Goal: Task Accomplishment & Management: Use online tool/utility

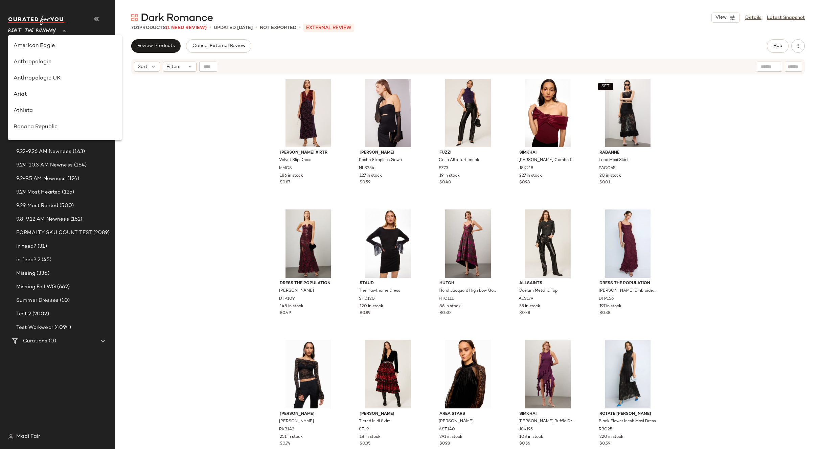
scroll to position [325, 0]
click at [56, 96] on div "Saks OFF 5TH" at bounding box center [65, 95] width 103 height 8
type input "**"
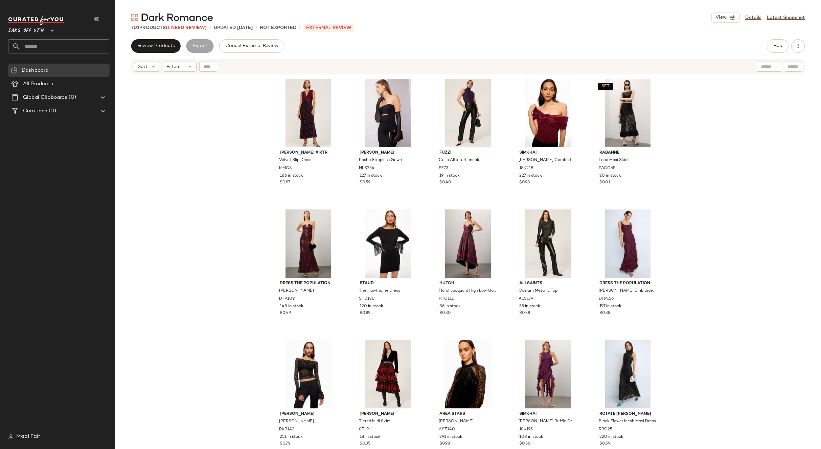
click at [43, 45] on input "text" at bounding box center [64, 46] width 89 height 14
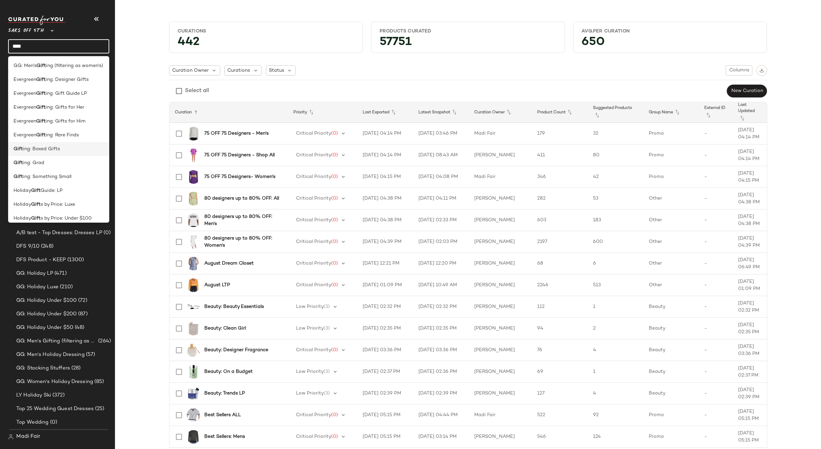
scroll to position [34, 0]
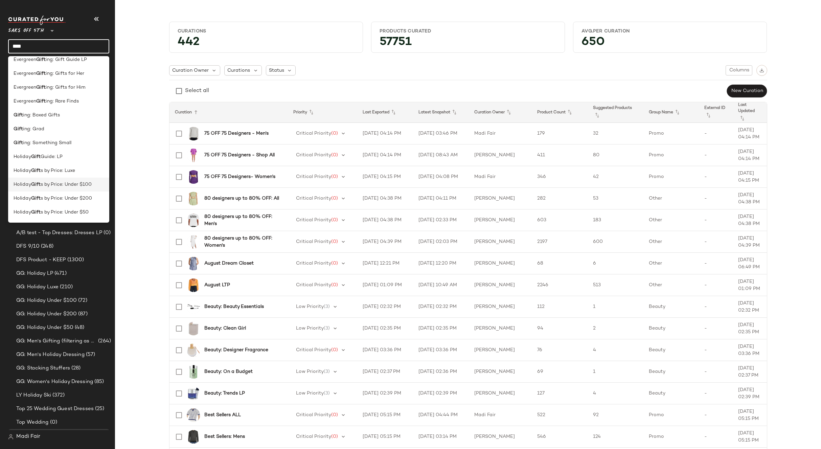
type input "****"
click at [65, 186] on span "s by Price: Under $100" at bounding box center [66, 184] width 51 height 7
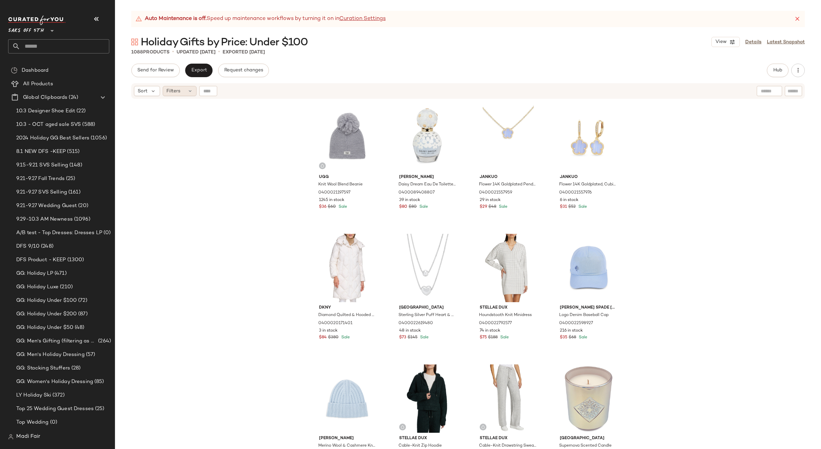
click at [182, 94] on div "Filters" at bounding box center [180, 91] width 34 height 10
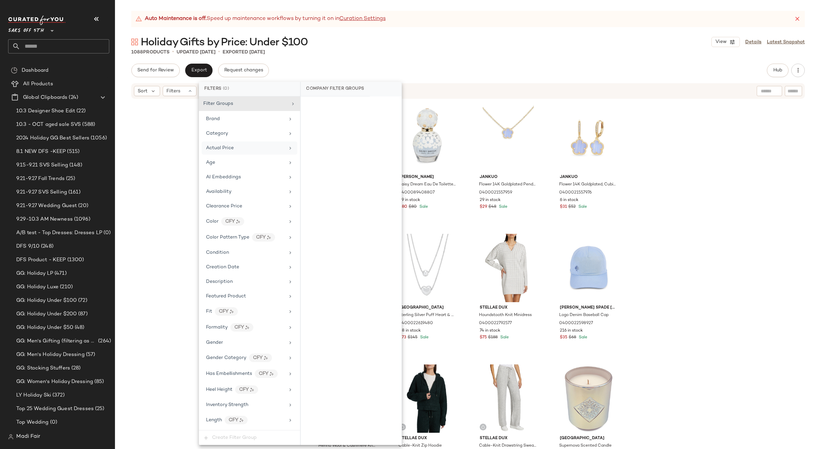
click at [234, 148] on div "Actual Price" at bounding box center [245, 147] width 79 height 7
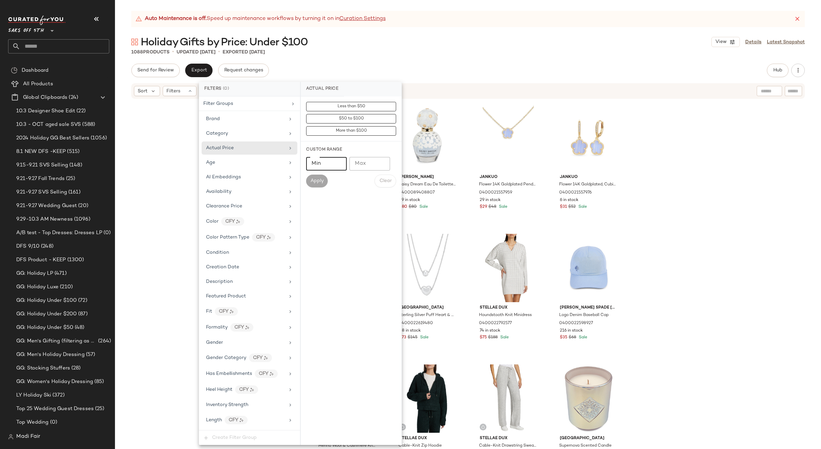
click at [326, 164] on input "Min" at bounding box center [326, 164] width 41 height 14
type input "***"
click at [318, 179] on span "Apply" at bounding box center [317, 180] width 14 height 5
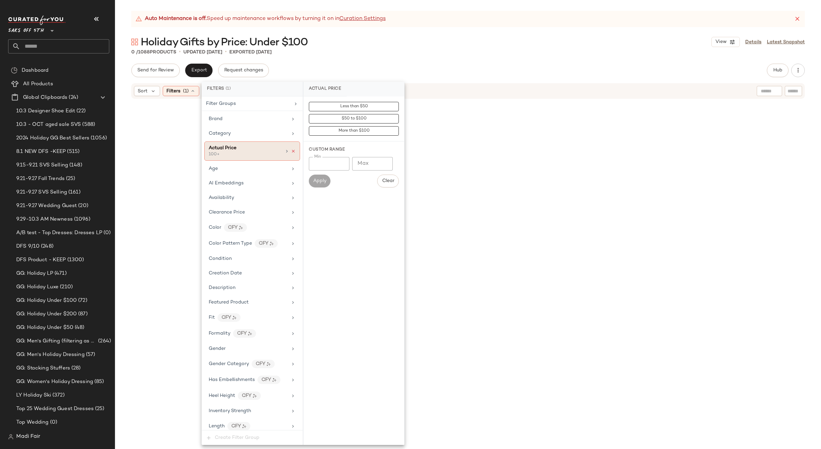
click at [291, 152] on icon at bounding box center [293, 151] width 5 height 5
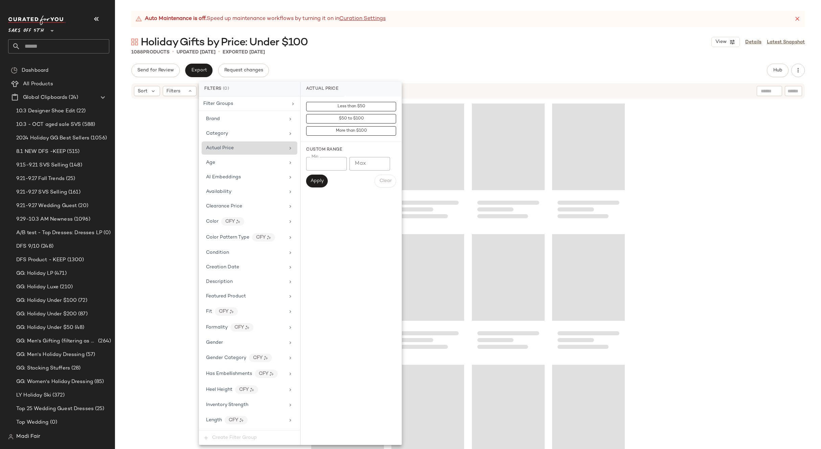
click at [68, 43] on input "text" at bounding box center [64, 46] width 89 height 14
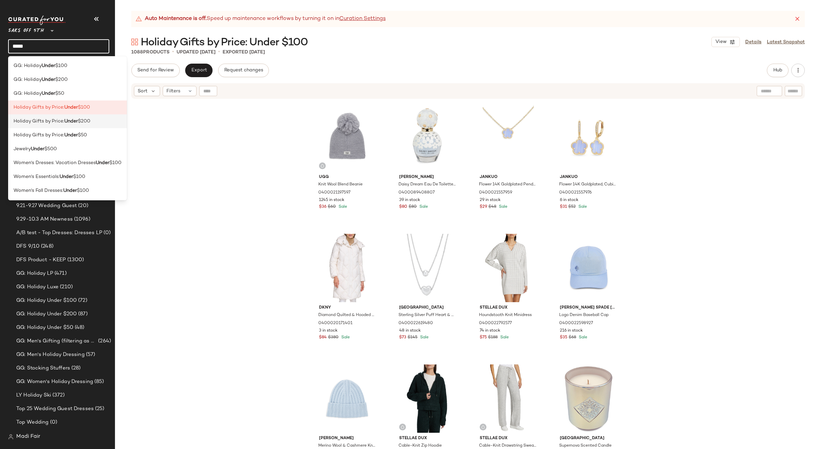
type input "*****"
click at [76, 117] on div "Holiday Gifts by Price: Under $200" at bounding box center [67, 121] width 119 height 14
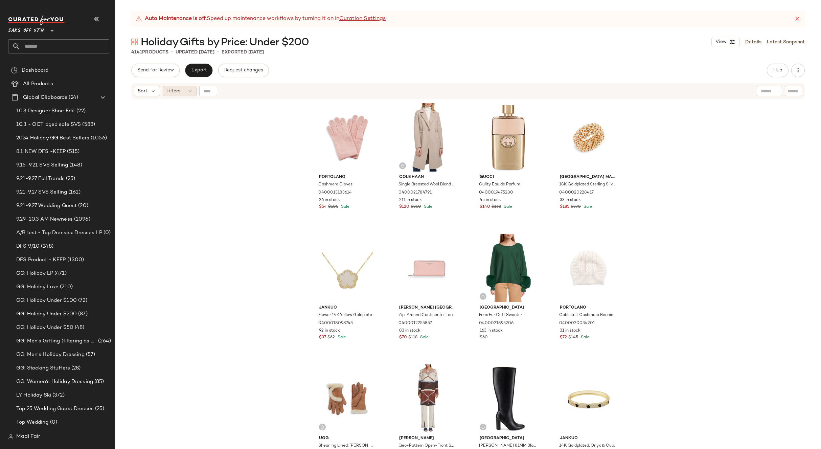
click at [187, 93] on div "Filters" at bounding box center [180, 91] width 34 height 10
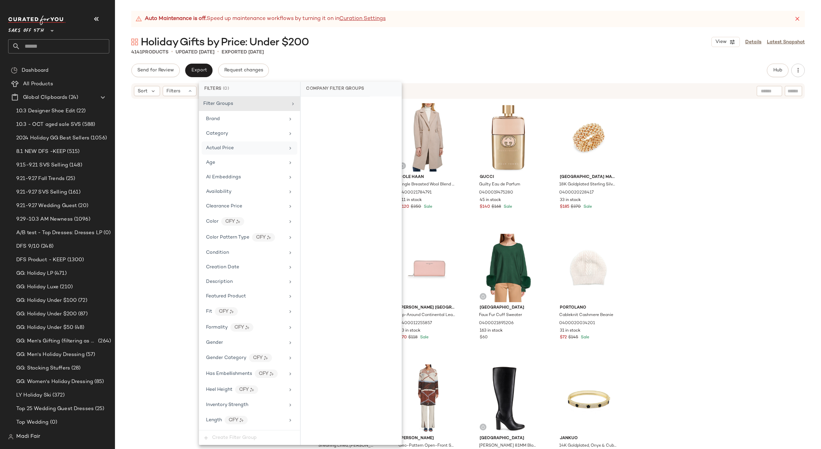
click at [251, 153] on div "Actual Price" at bounding box center [250, 147] width 96 height 13
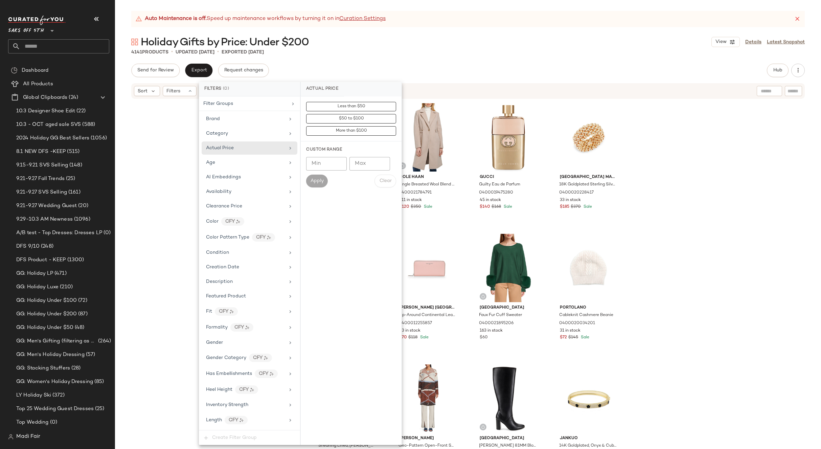
click at [363, 160] on input "Max" at bounding box center [369, 164] width 41 height 14
type input "***"
click at [320, 179] on span "Apply" at bounding box center [317, 180] width 14 height 5
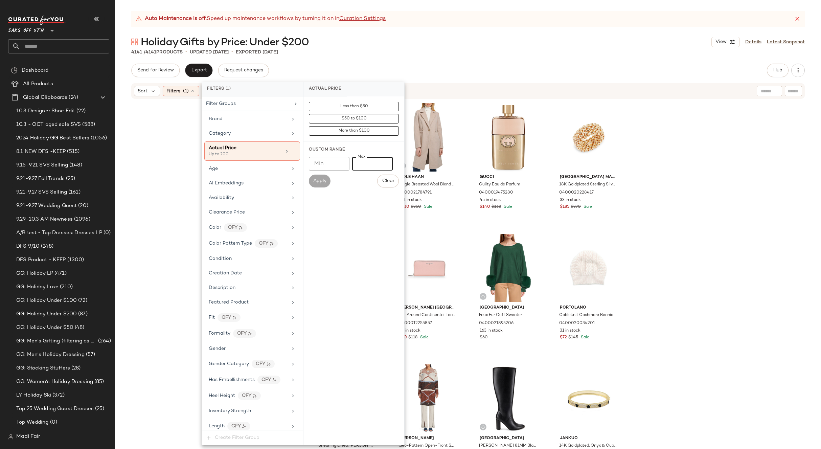
drag, startPoint x: 372, startPoint y: 165, endPoint x: 350, endPoint y: 164, distance: 22.0
click at [350, 164] on div "[PERSON_NAME] *** Max" at bounding box center [354, 164] width 90 height 14
click at [323, 161] on input "Min" at bounding box center [329, 164] width 41 height 14
type input "***"
click at [324, 179] on span "Apply" at bounding box center [320, 180] width 14 height 5
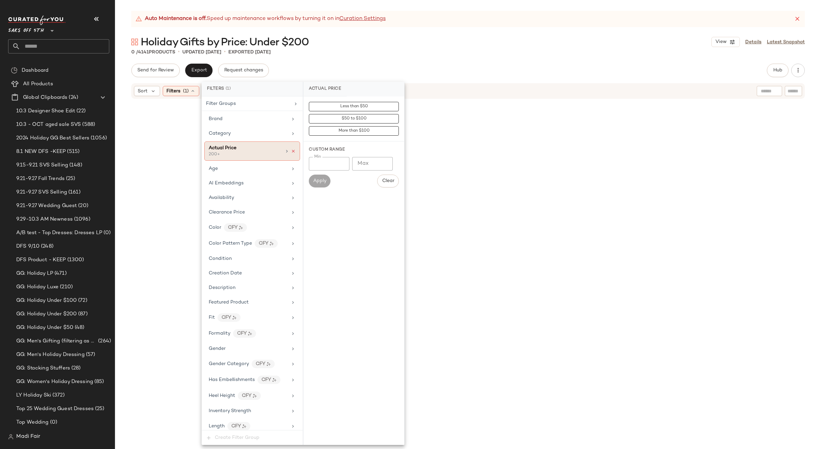
click at [293, 151] on icon at bounding box center [293, 151] width 5 height 5
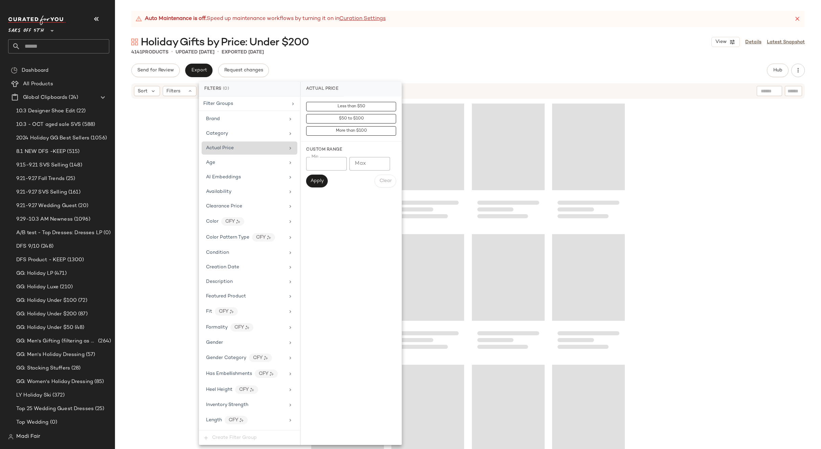
click at [48, 44] on input "text" at bounding box center [64, 46] width 89 height 14
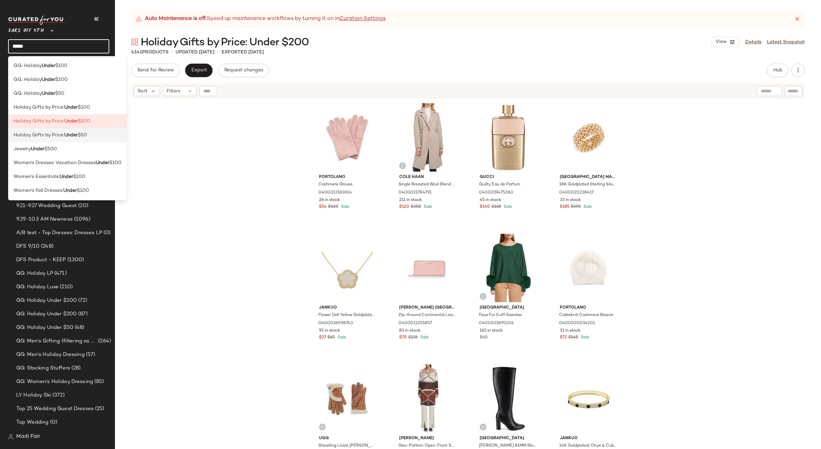
type input "*****"
click at [77, 136] on b "Under" at bounding box center [71, 135] width 14 height 7
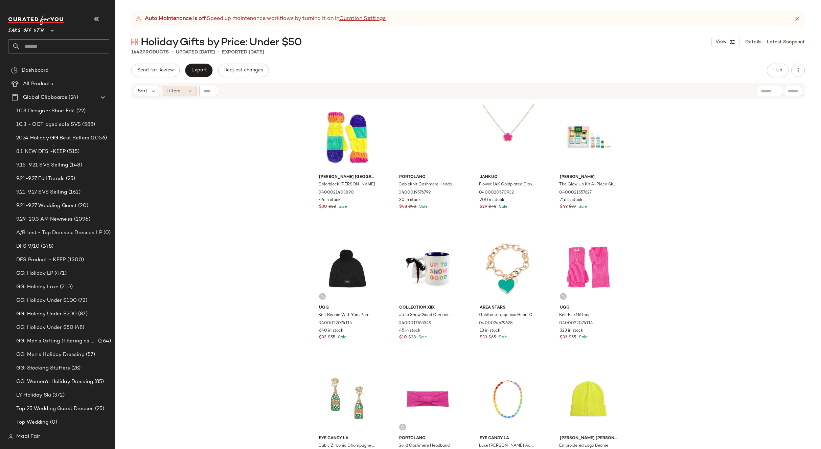
click at [183, 95] on div "Filters" at bounding box center [180, 91] width 34 height 10
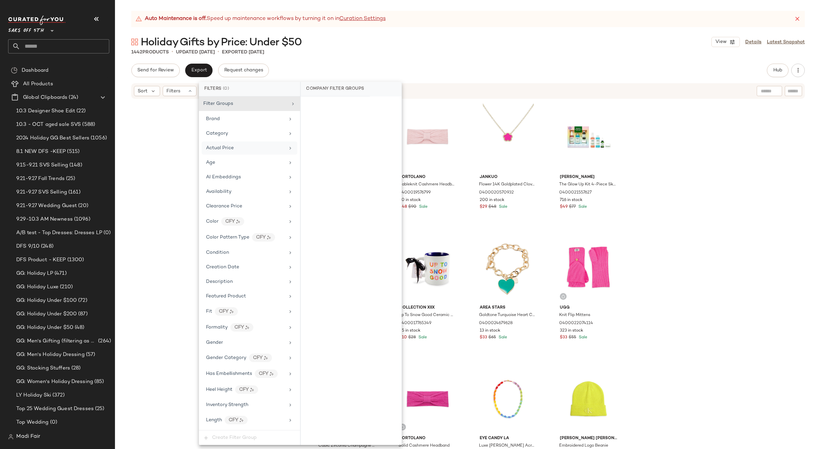
click at [233, 150] on span "Actual Price" at bounding box center [220, 147] width 28 height 5
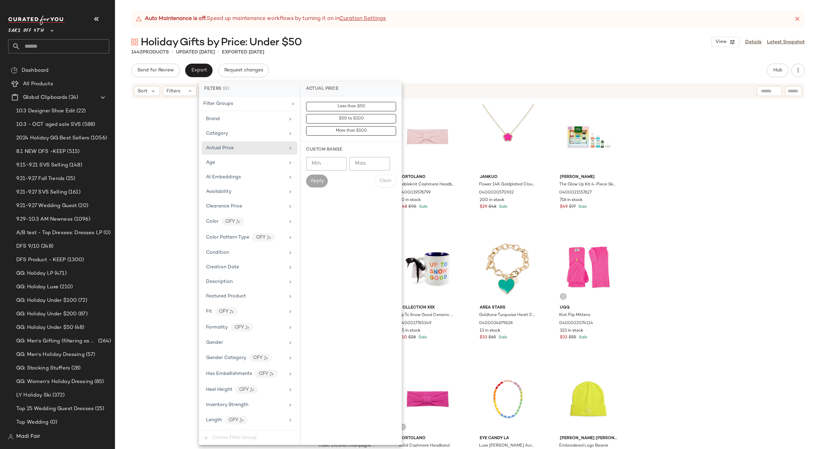
click at [331, 164] on input "Min" at bounding box center [326, 164] width 41 height 14
type input "**"
click at [317, 183] on span "Apply" at bounding box center [317, 180] width 14 height 5
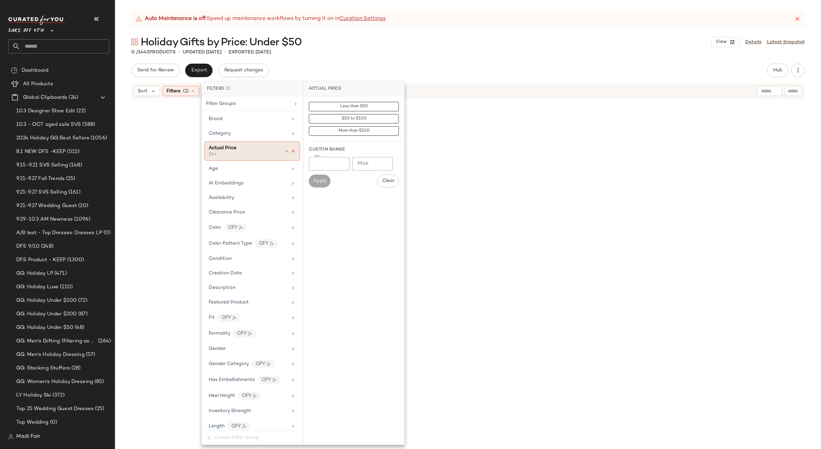
click at [291, 152] on icon at bounding box center [293, 151] width 5 height 5
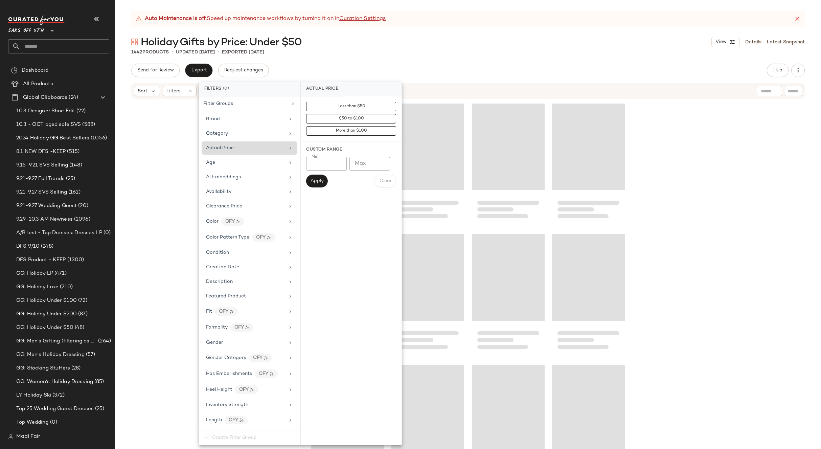
click at [329, 75] on div "Send for Review Export Request changes Hub Send for Review External Review Inte…" at bounding box center [468, 71] width 674 height 14
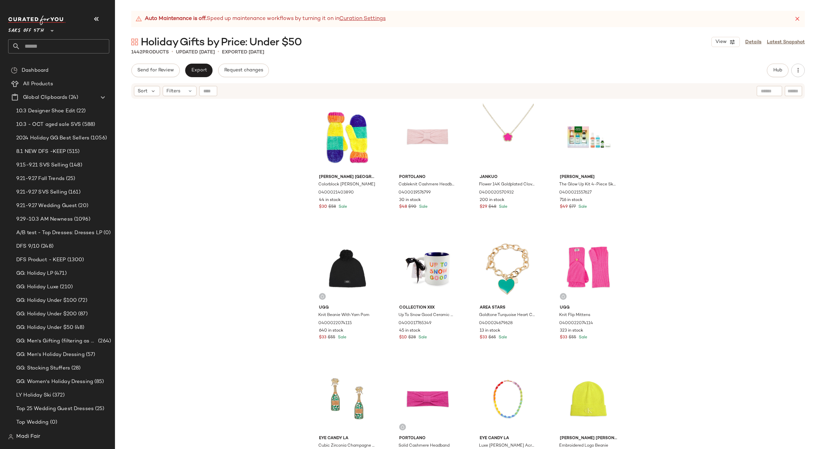
click at [38, 47] on input "text" at bounding box center [64, 46] width 89 height 14
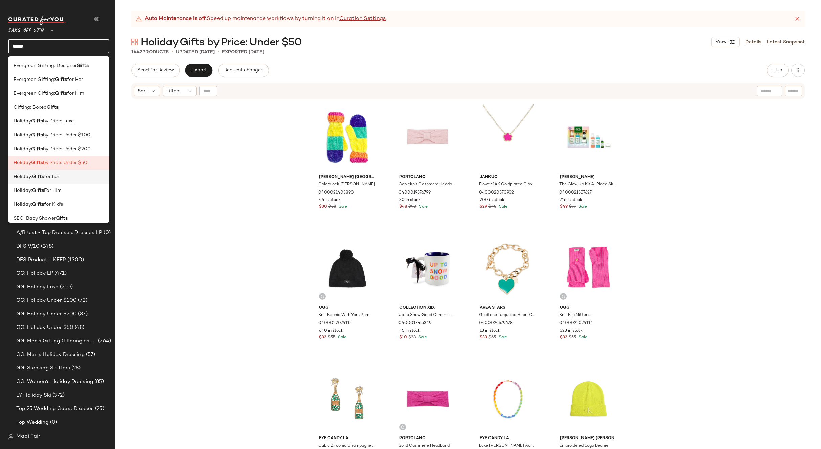
type input "*****"
click at [59, 179] on span "for her" at bounding box center [51, 176] width 15 height 7
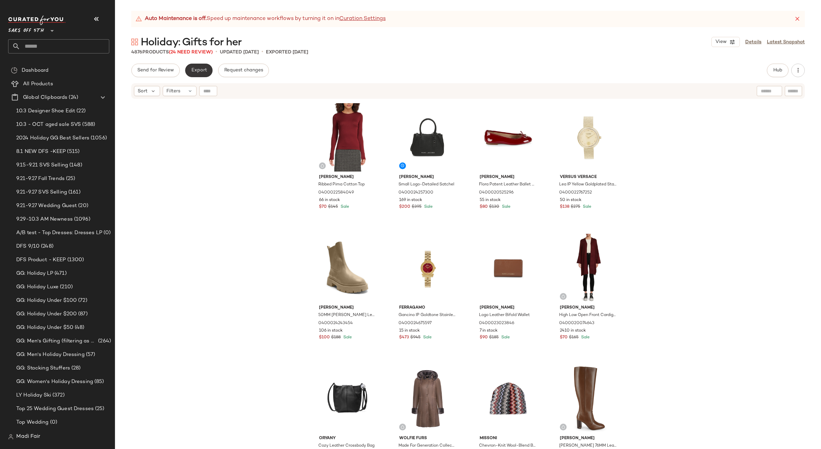
click at [200, 71] on span "Export" at bounding box center [199, 70] width 16 height 5
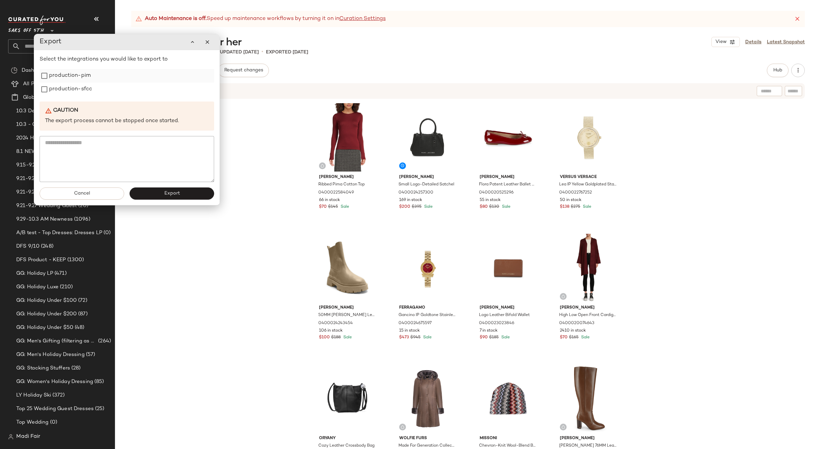
click at [75, 77] on label "production-pim" at bounding box center [70, 76] width 42 height 14
click at [75, 92] on label "production-sfcc" at bounding box center [70, 90] width 43 height 14
click at [160, 199] on button "Export" at bounding box center [172, 193] width 85 height 12
click at [521, 437] on span "Close" at bounding box center [519, 437] width 17 height 5
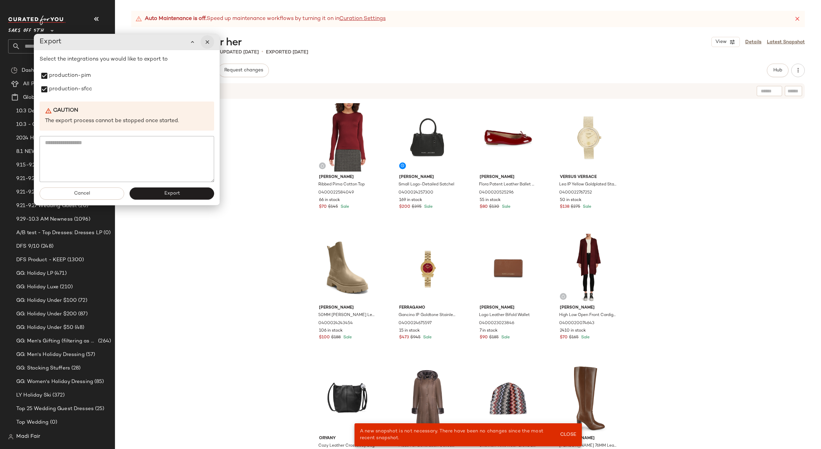
click at [206, 43] on icon "button" at bounding box center [207, 42] width 6 height 6
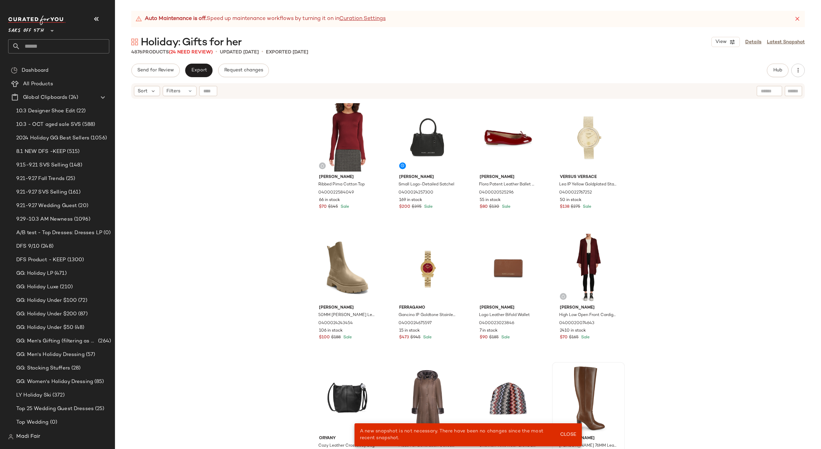
click at [569, 432] on span "Close" at bounding box center [568, 434] width 17 height 5
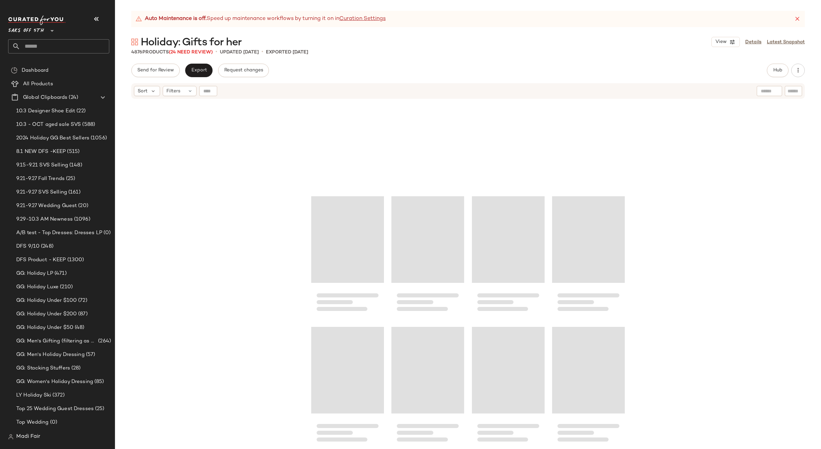
scroll to position [103350, 0]
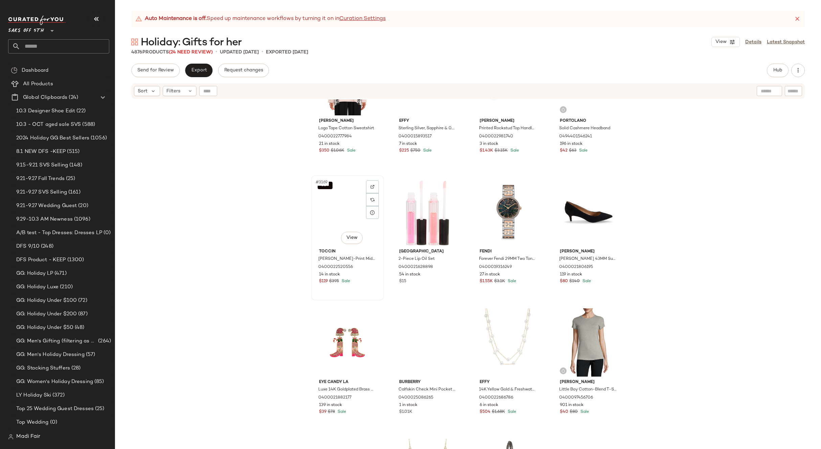
click at [346, 210] on div "SET #3169 View" at bounding box center [348, 212] width 68 height 68
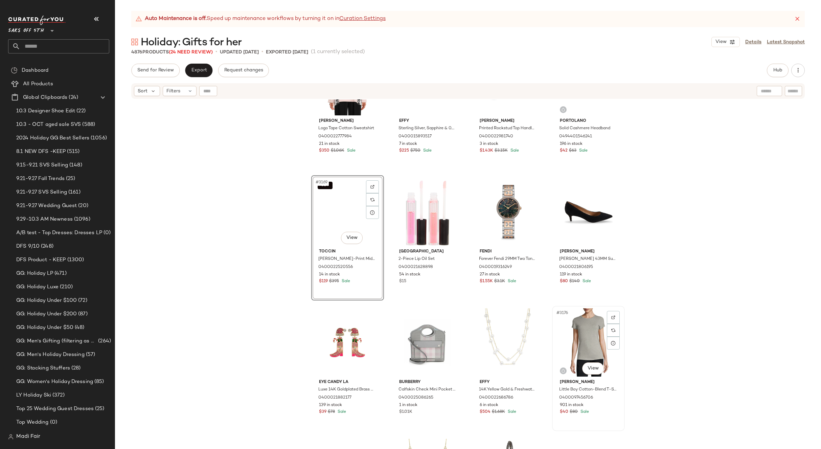
click at [576, 329] on div "#3176 View" at bounding box center [588, 342] width 68 height 68
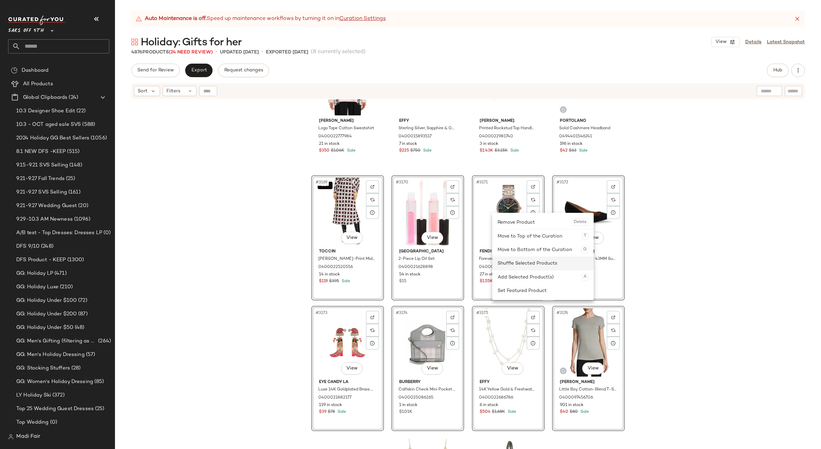
click at [523, 262] on div "Shuffle Selected Products" at bounding box center [543, 263] width 91 height 14
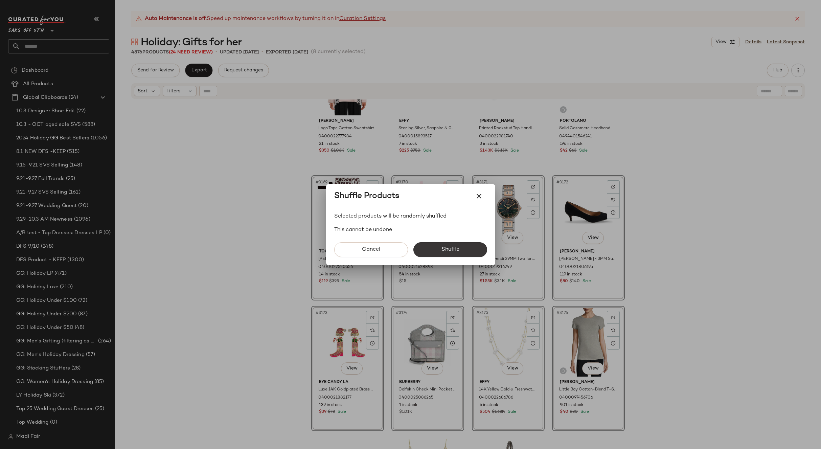
click at [434, 247] on button "Shuffle" at bounding box center [450, 249] width 74 height 15
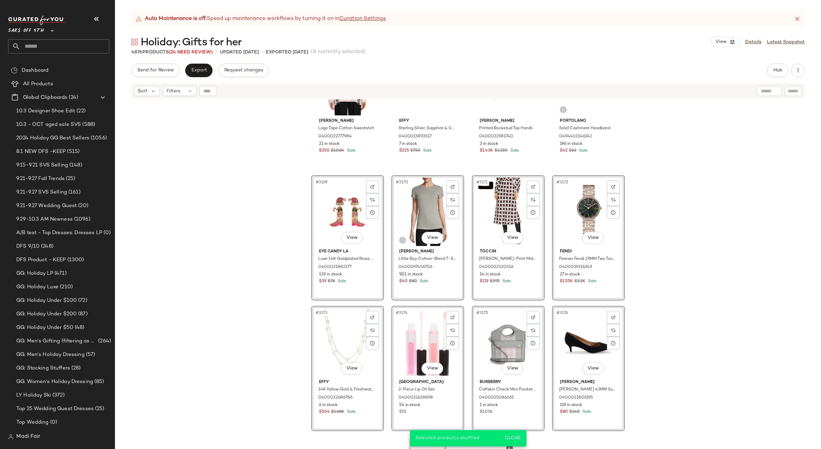
click at [242, 203] on div "[PERSON_NAME] Logo Tape Cotton Sweatshirt 0400022777984 21 in stock $350 $1.06K…" at bounding box center [468, 282] width 706 height 366
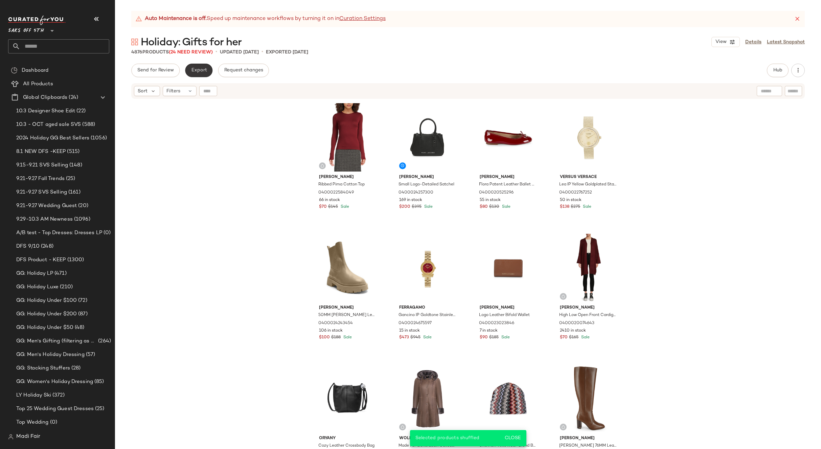
click at [205, 71] on span "Export" at bounding box center [199, 70] width 16 height 5
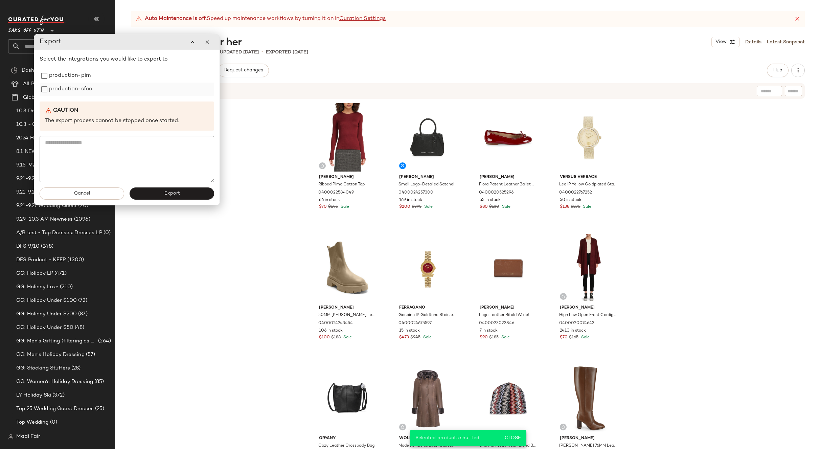
click at [73, 88] on label "production-sfcc" at bounding box center [70, 90] width 43 height 14
click at [71, 77] on label "production-pim" at bounding box center [70, 76] width 42 height 14
click at [154, 193] on button "Export" at bounding box center [172, 193] width 85 height 12
